Goal: Task Accomplishment & Management: Use online tool/utility

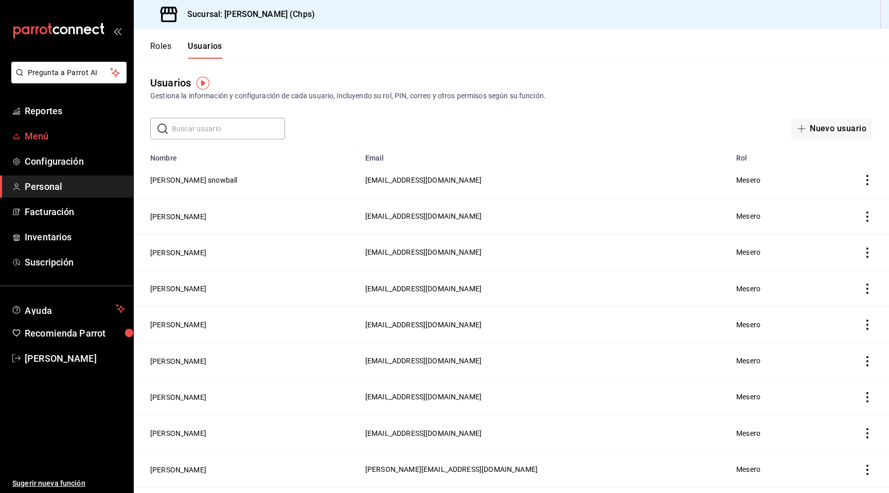
click at [83, 131] on span "Menú" at bounding box center [75, 136] width 100 height 14
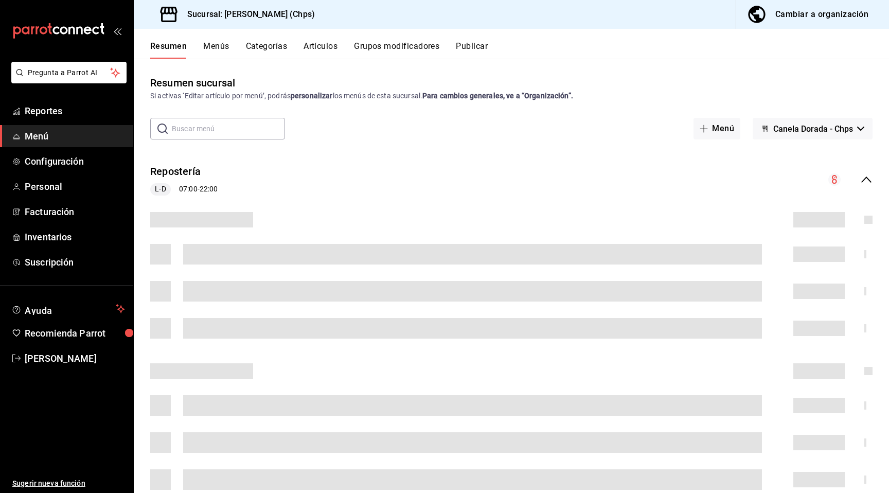
click at [324, 46] on button "Artículos" at bounding box center [320, 49] width 34 height 17
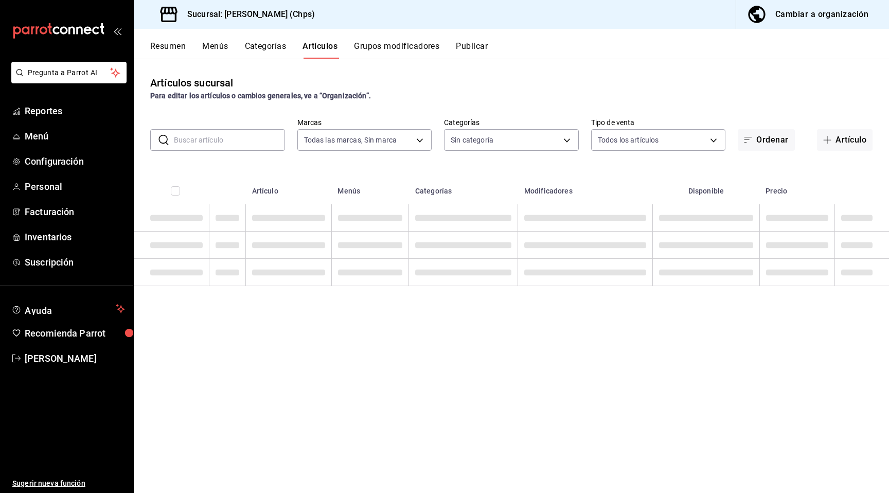
type input "5f41b914-adc5-412a-98c0-2888c34113c9"
type input "ca5d59e2-10ee-4144-bc98-936fd3840f04,cd579343-d72e-4759-8e64-0872f844b40f,9a336…"
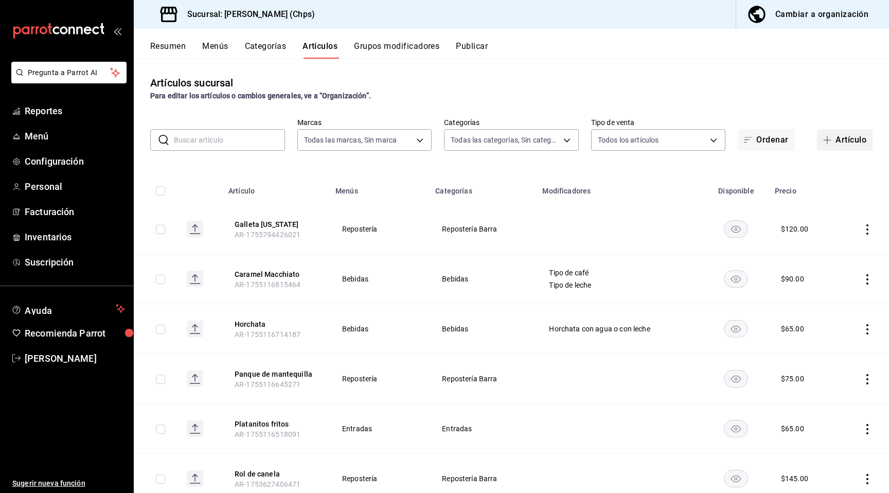
click at [842, 146] on button "Artículo" at bounding box center [845, 140] width 56 height 22
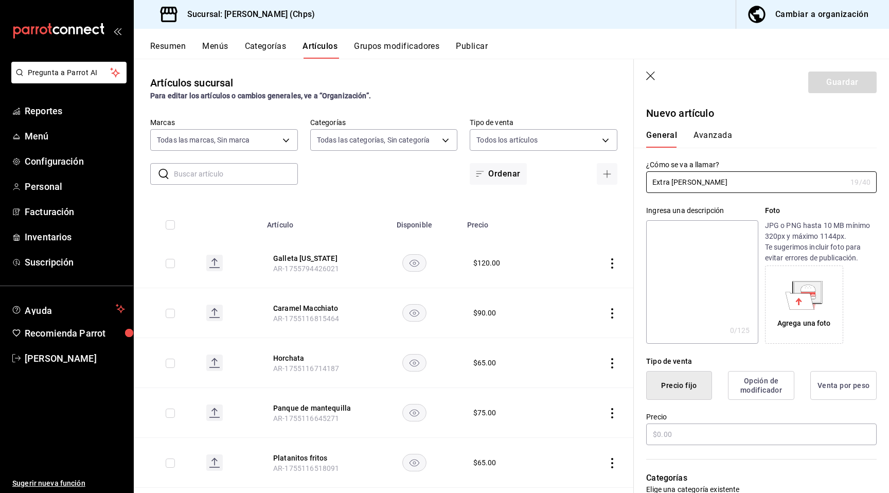
type input "Extra [PERSON_NAME]"
click at [693, 205] on div "Ingresa una descripción" at bounding box center [702, 210] width 112 height 11
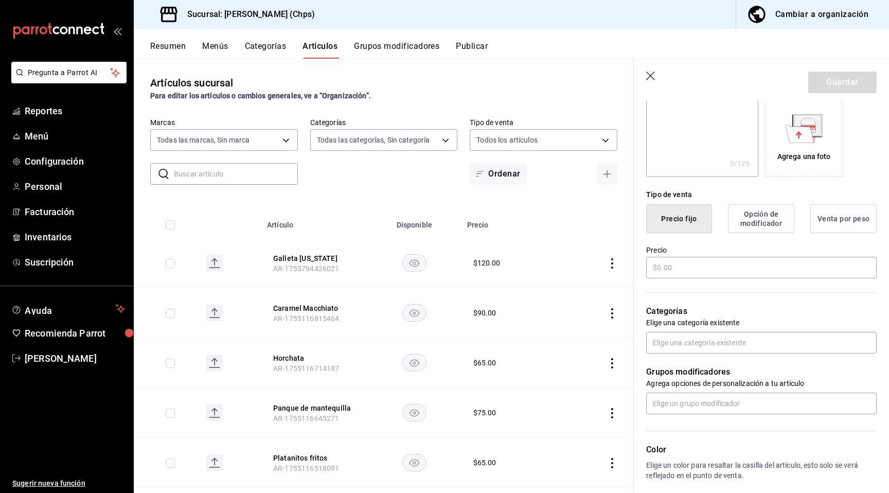
scroll to position [186, 0]
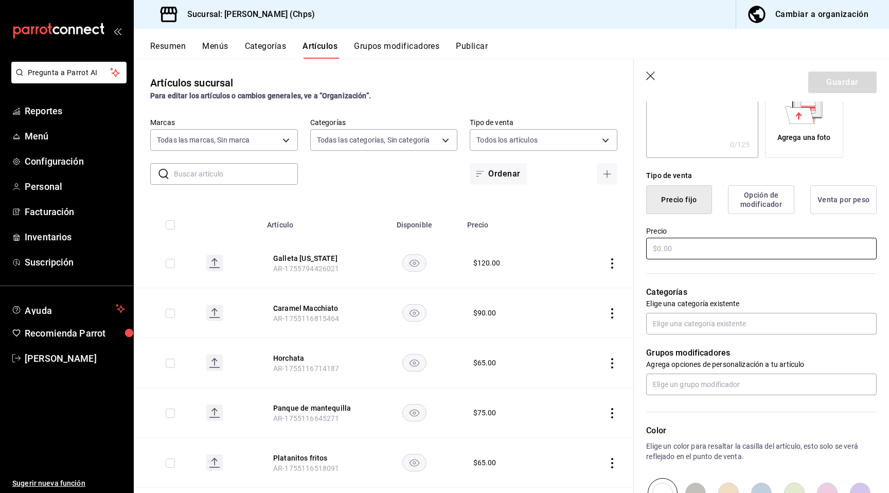
click at [685, 250] on input "text" at bounding box center [761, 249] width 230 height 22
type input "$60.00"
click at [697, 292] on p "Categorías" at bounding box center [761, 292] width 230 height 12
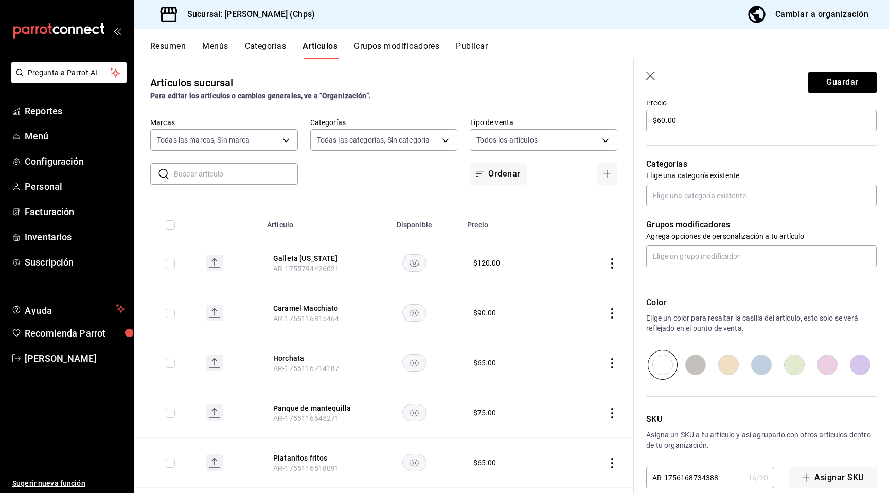
scroll to position [330, 0]
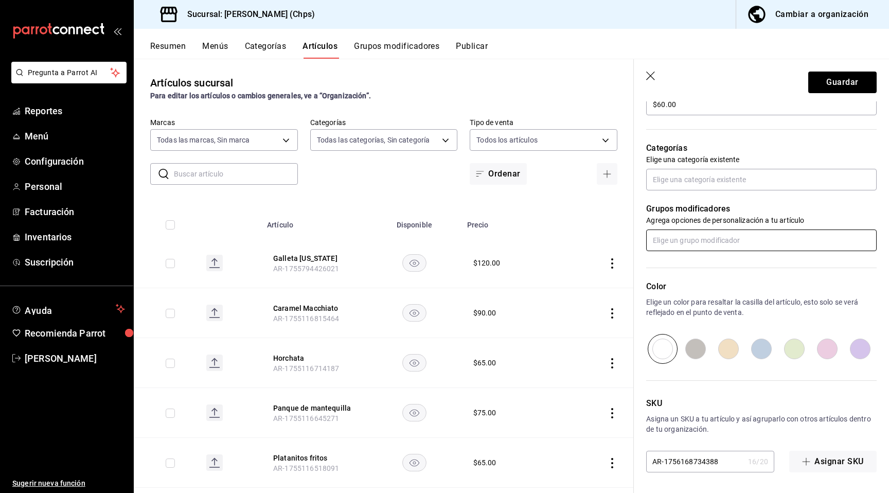
click at [711, 240] on input "text" at bounding box center [761, 240] width 230 height 22
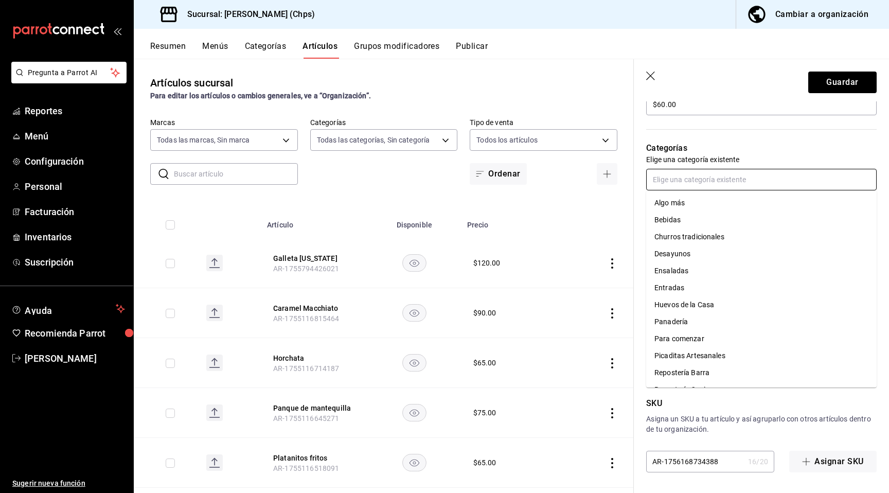
click at [728, 186] on input "text" at bounding box center [761, 180] width 230 height 22
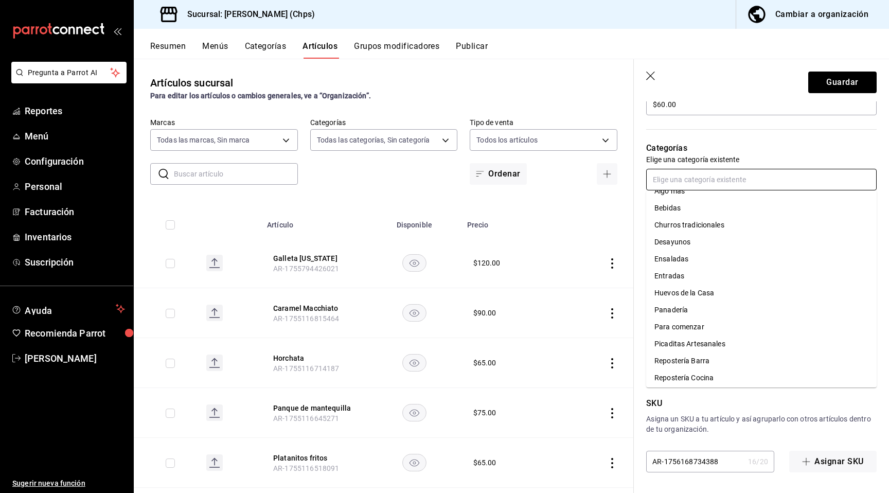
scroll to position [0, 0]
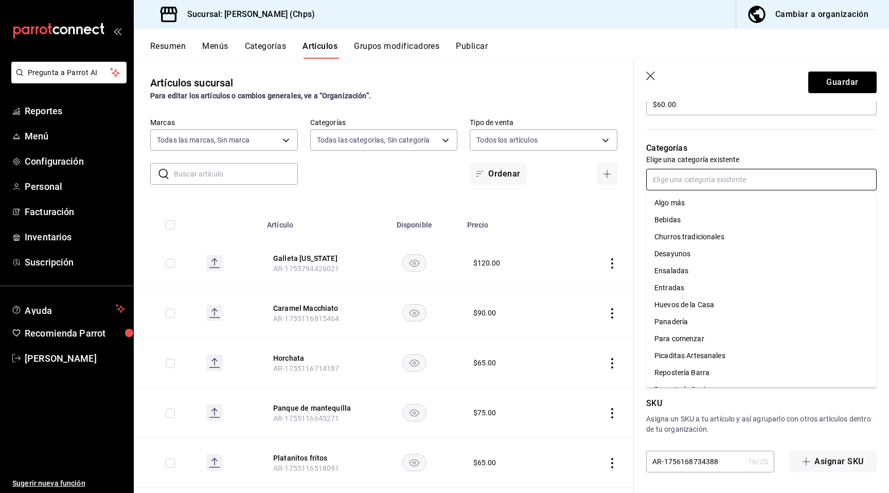
click at [693, 207] on li "Algo más" at bounding box center [761, 202] width 230 height 17
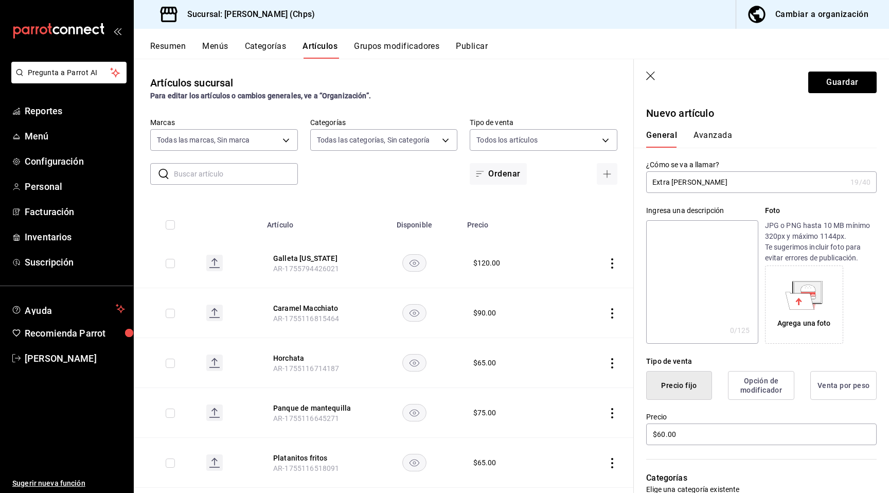
click at [725, 133] on button "Avanzada" at bounding box center [712, 138] width 39 height 17
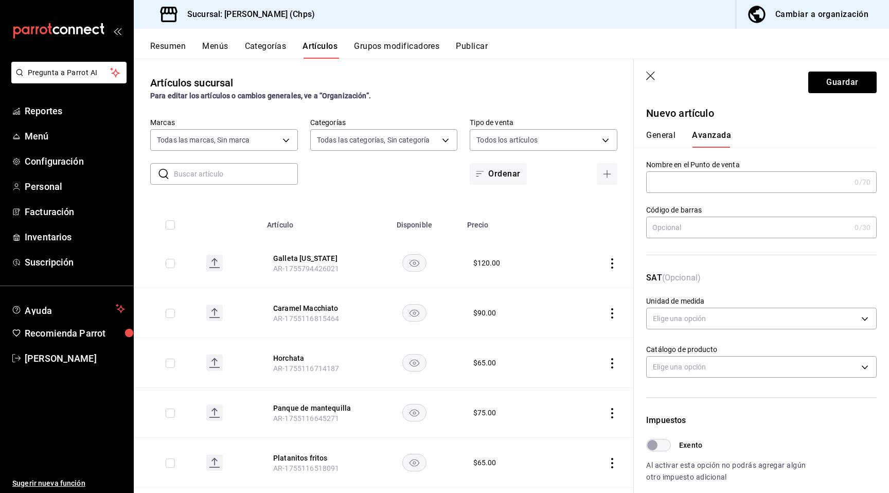
click at [659, 134] on button "General" at bounding box center [660, 138] width 29 height 17
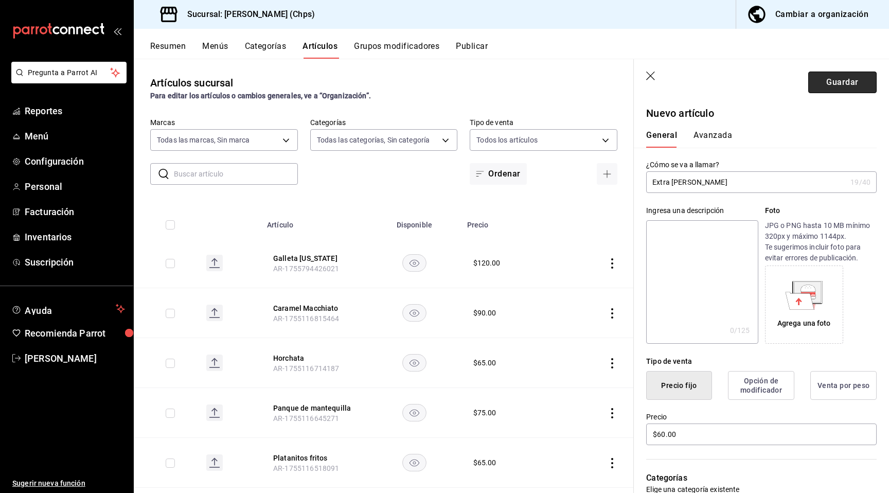
click at [837, 79] on button "Guardar" at bounding box center [842, 82] width 68 height 22
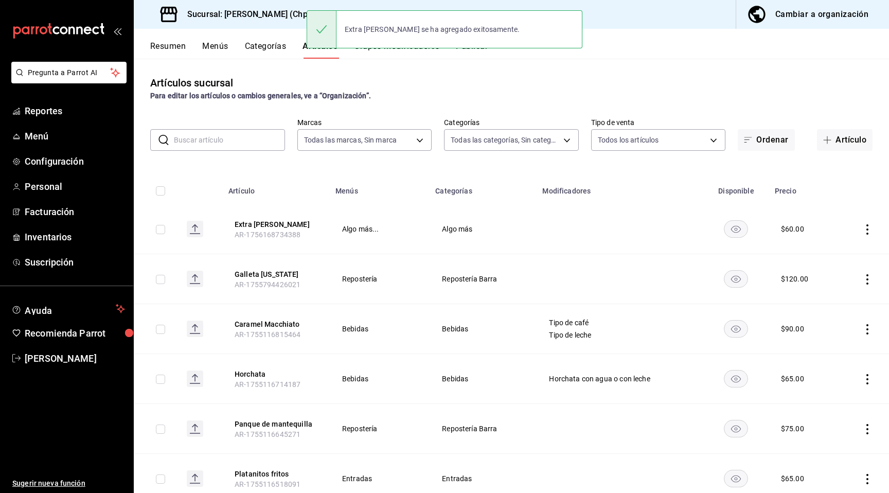
click at [655, 87] on div "Artículos sucursal Para editar los artículos o cambios generales, ve a “Organiz…" at bounding box center [511, 88] width 755 height 26
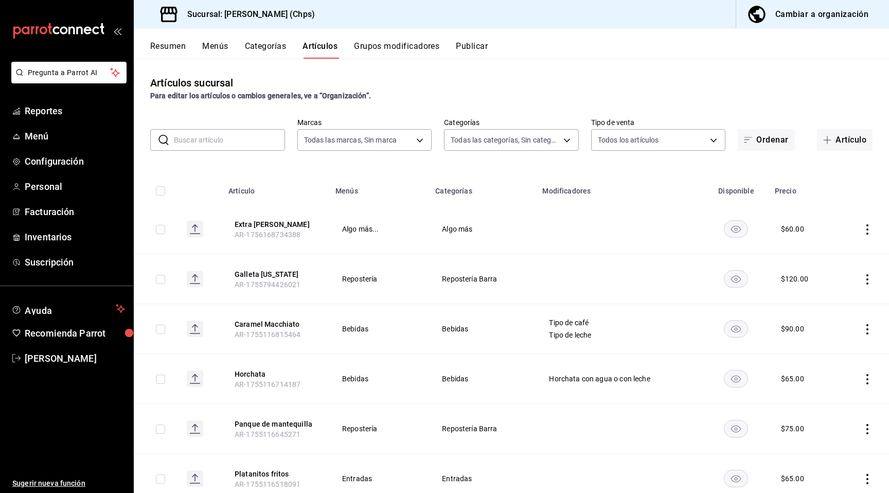
click at [450, 70] on div "Artículos sucursal Para editar los artículos o cambios generales, ve a “Organiz…" at bounding box center [511, 275] width 755 height 433
click at [415, 44] on button "Grupos modificadores" at bounding box center [396, 49] width 85 height 17
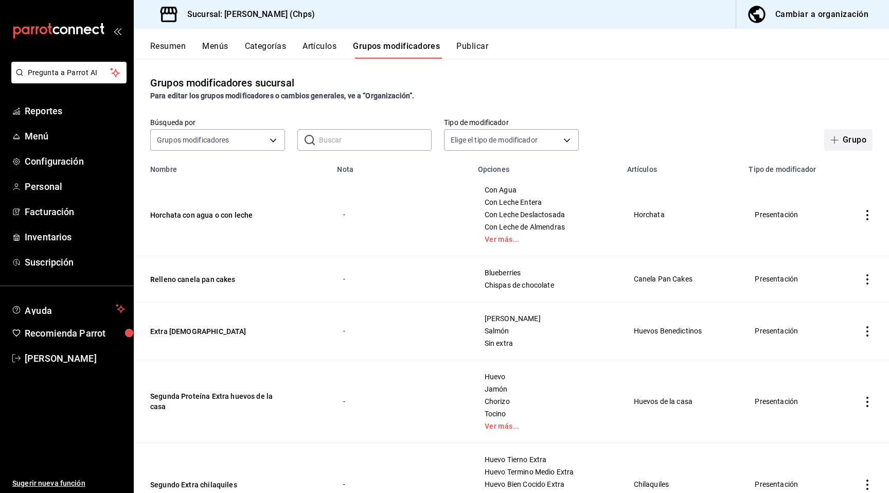
click at [828, 132] on button "Grupo" at bounding box center [848, 140] width 48 height 22
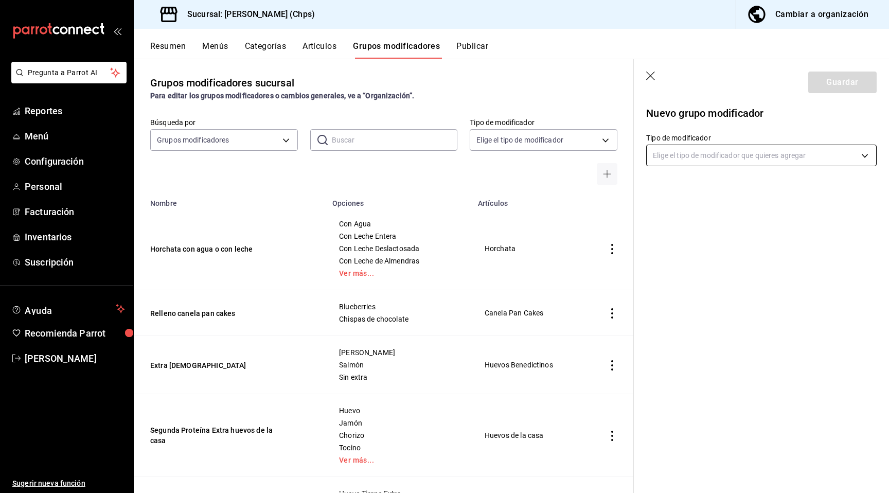
click at [770, 154] on body "Pregunta a Parrot AI Reportes Menú Configuración Personal Facturación Inventari…" at bounding box center [444, 246] width 889 height 493
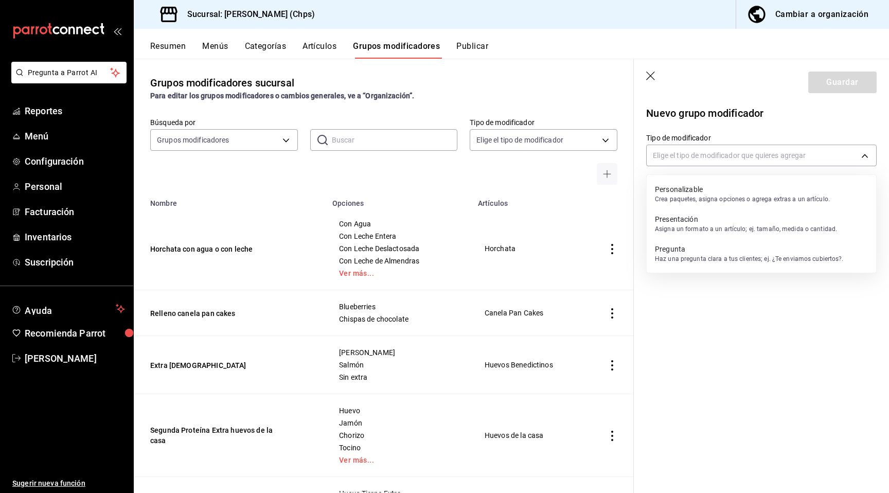
click at [714, 228] on p "Asigna un formato a un artículo; ej. tamaño, medida o cantidad." at bounding box center [746, 228] width 182 height 9
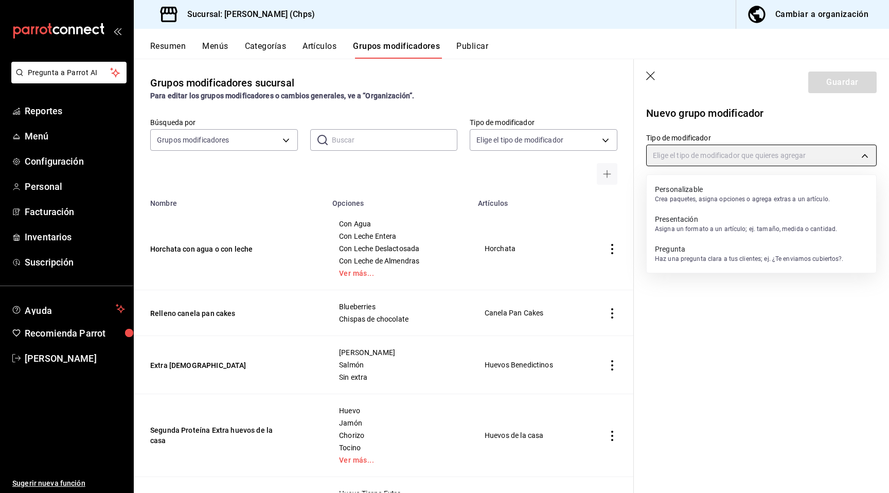
type input "PRESENTATION"
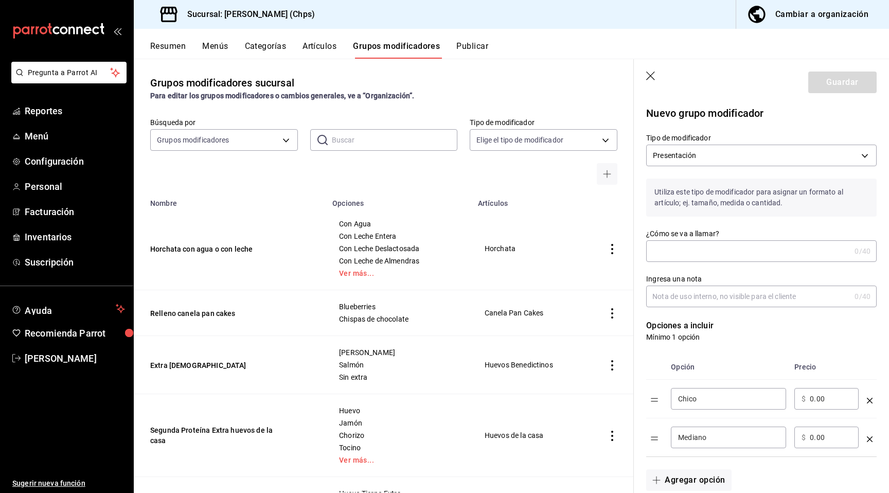
click at [705, 248] on input "¿Cómo se va a llamar?" at bounding box center [748, 251] width 204 height 21
type input "P"
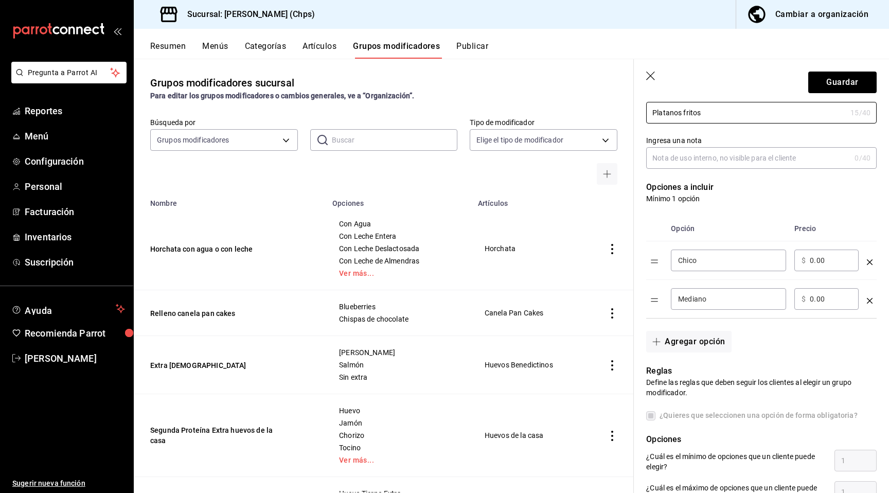
scroll to position [152, 0]
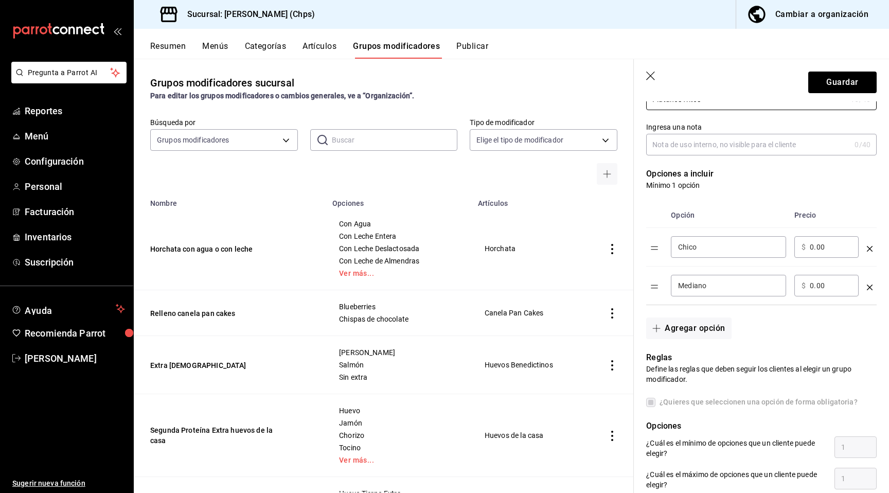
type input "Platanos fritos"
click at [714, 254] on div "Chico ​" at bounding box center [728, 247] width 115 height 22
click at [690, 250] on input "ChicoA" at bounding box center [728, 247] width 101 height 10
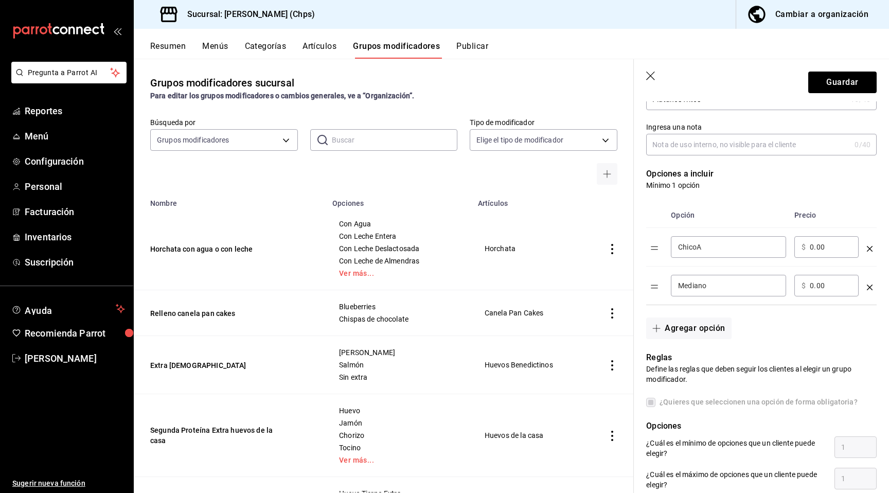
click at [690, 250] on input "ChicoA" at bounding box center [728, 247] width 101 height 10
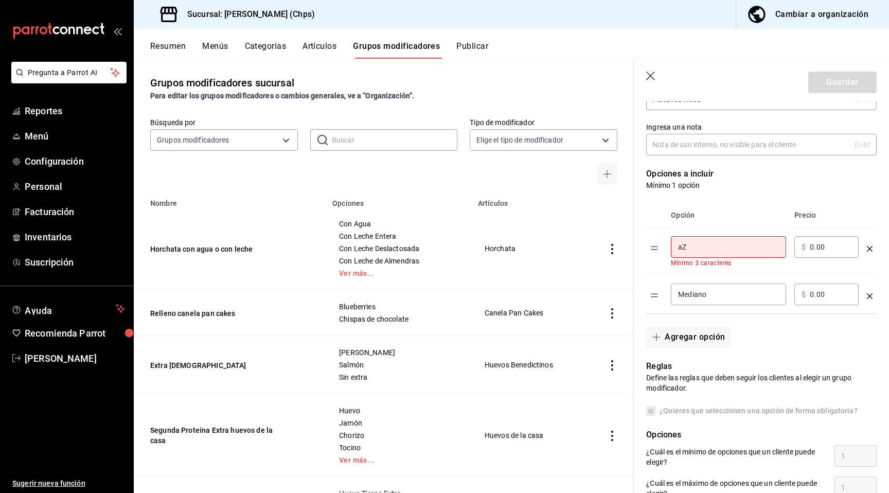
type input "a"
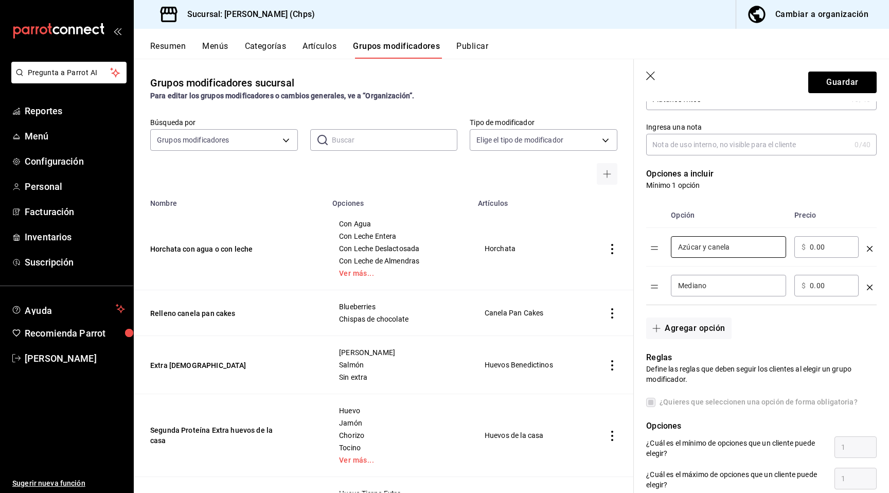
type input "Azúcar y canela"
click at [690, 289] on input "Mediano" at bounding box center [728, 285] width 101 height 10
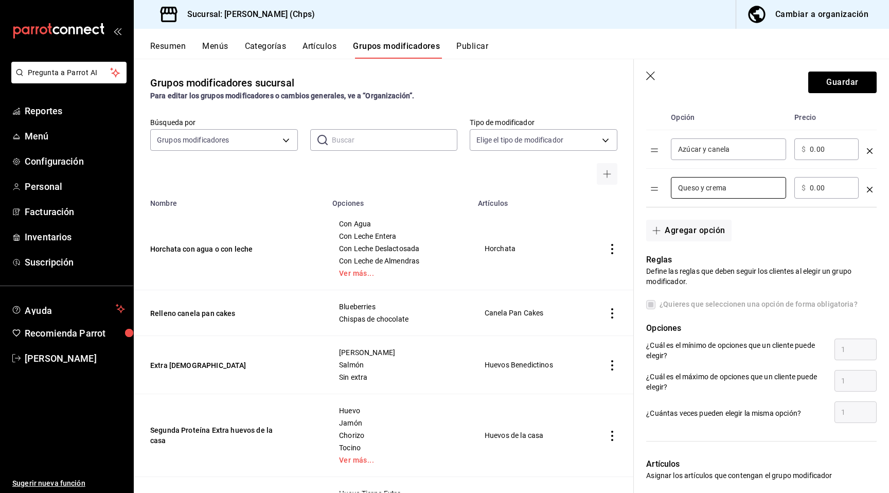
scroll to position [393, 0]
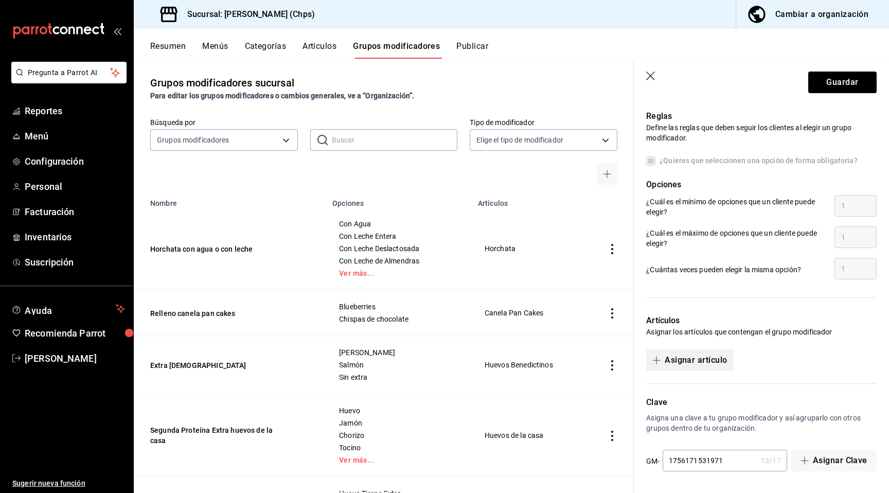
type input "Queso y crema"
click at [689, 366] on button "Asignar artículo" at bounding box center [689, 360] width 87 height 22
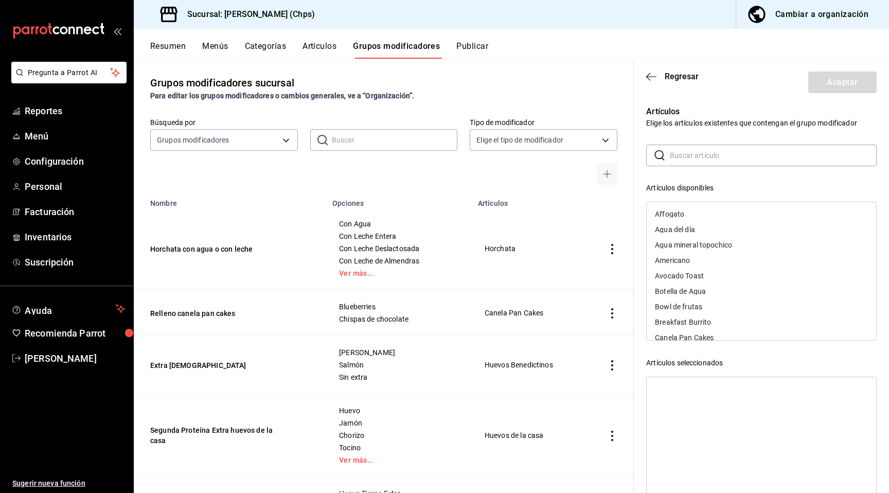
click at [711, 146] on input "text" at bounding box center [772, 155] width 207 height 21
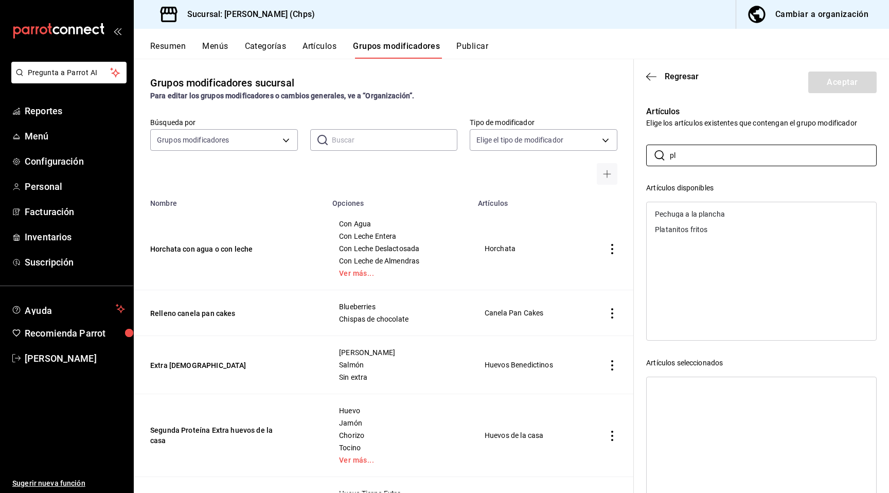
type input "pl"
click at [715, 231] on div "Platanitos fritos" at bounding box center [760, 229] width 229 height 15
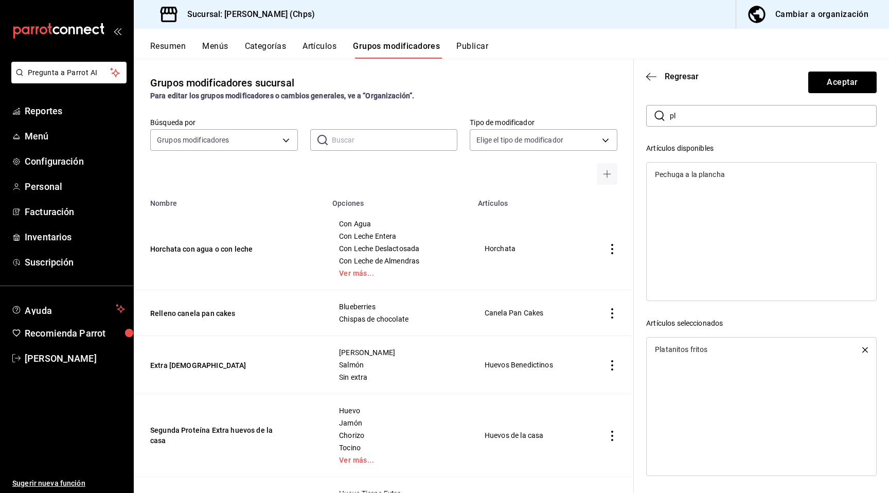
scroll to position [0, 0]
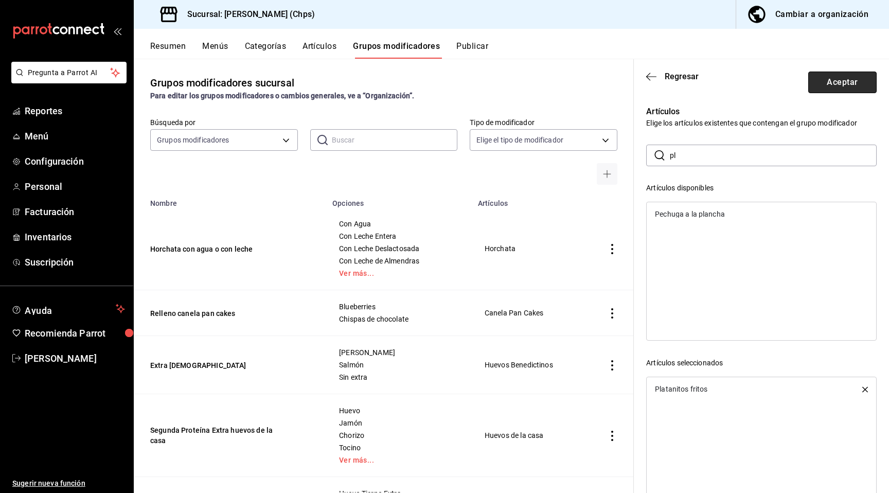
click at [842, 80] on button "Aceptar" at bounding box center [842, 82] width 68 height 22
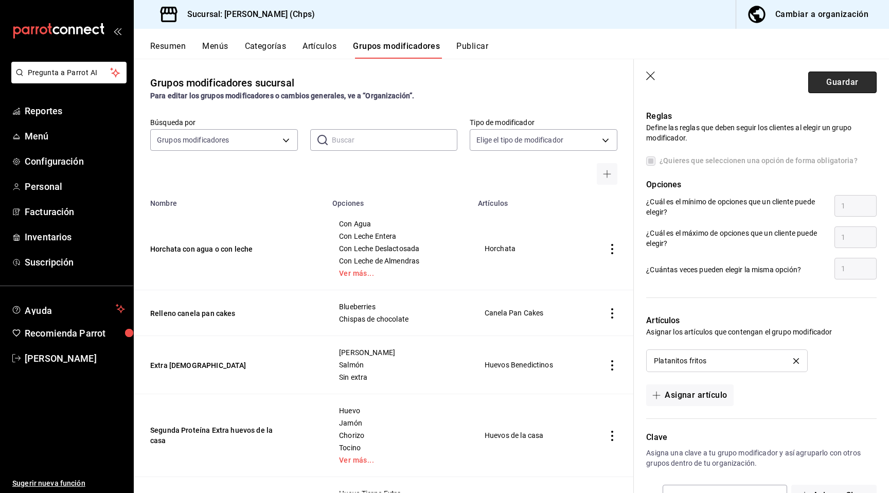
click at [858, 74] on button "Guardar" at bounding box center [842, 82] width 68 height 22
